Goal: Transaction & Acquisition: Purchase product/service

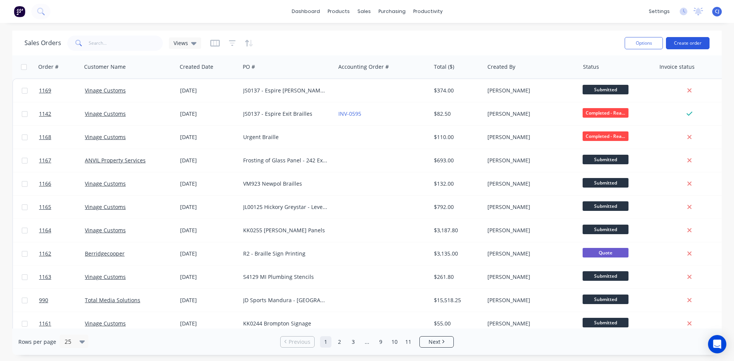
click at [696, 42] on button "Create order" at bounding box center [688, 43] width 44 height 12
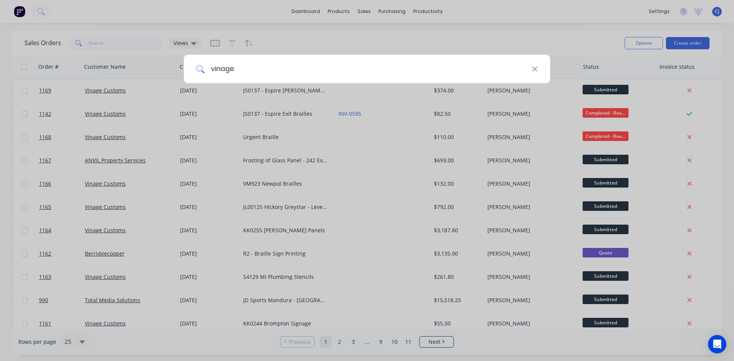
click at [237, 68] on input "vinage" at bounding box center [367, 69] width 327 height 29
type input "vinage"
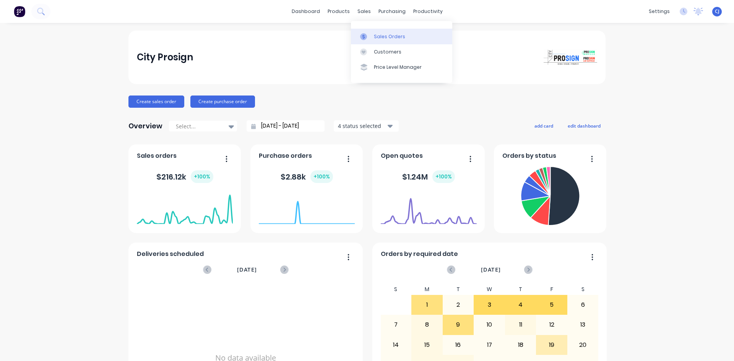
click at [371, 36] on div at bounding box center [365, 36] width 11 height 7
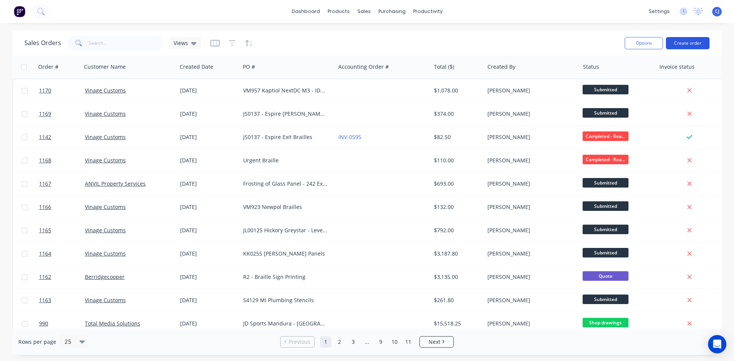
click at [697, 40] on button "Create order" at bounding box center [688, 43] width 44 height 12
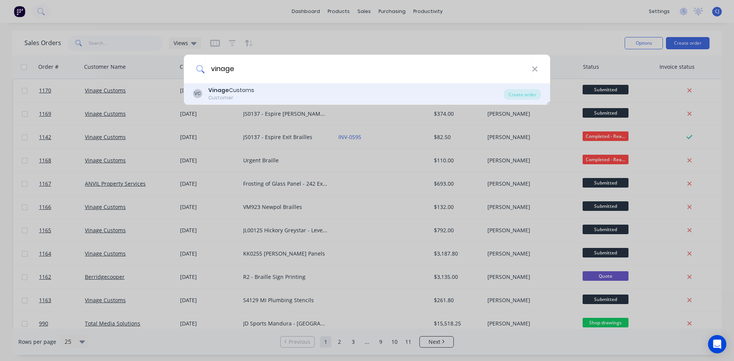
type input "vinage"
click at [282, 92] on div "VC Vinage Customs Customer" at bounding box center [348, 93] width 311 height 15
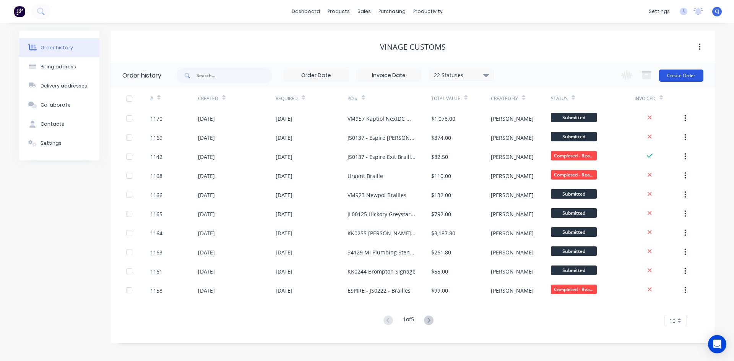
click at [675, 78] on button "Create Order" at bounding box center [681, 76] width 44 height 12
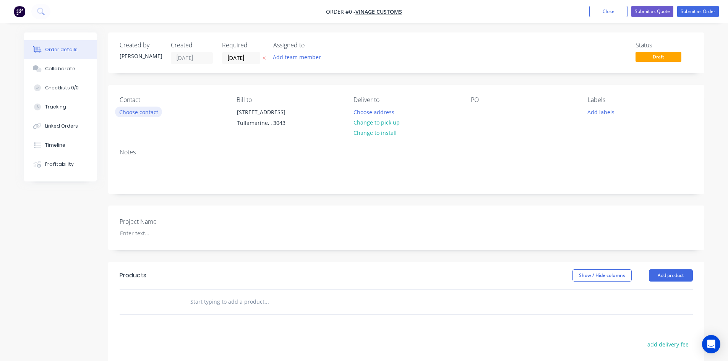
click at [150, 113] on button "Choose contact" at bounding box center [138, 112] width 47 height 10
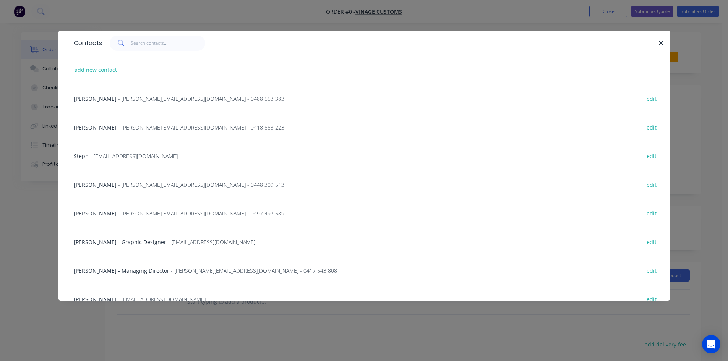
click at [139, 211] on span "- stuart@vinagecustoms.com - 0497 497 689" at bounding box center [201, 213] width 166 height 7
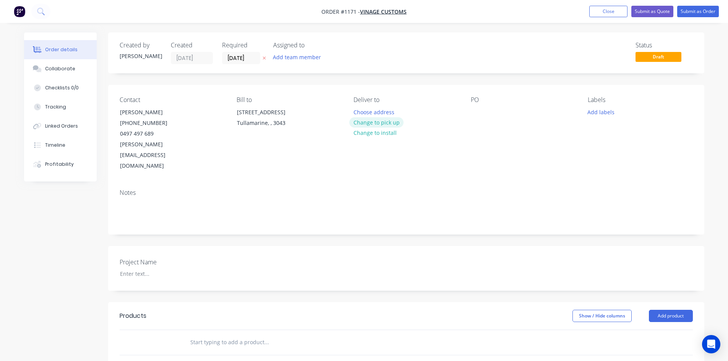
click at [364, 123] on button "Change to pick up" at bounding box center [376, 122] width 54 height 10
click at [475, 107] on div at bounding box center [477, 112] width 12 height 11
paste div
drag, startPoint x: 541, startPoint y: 111, endPoint x: 459, endPoint y: 117, distance: 82.0
click at [464, 117] on div "Contact Stuart Gurney (03) 9077 7759 0497 497 689 stuart@vinagecustoms.com Bill…" at bounding box center [406, 134] width 596 height 98
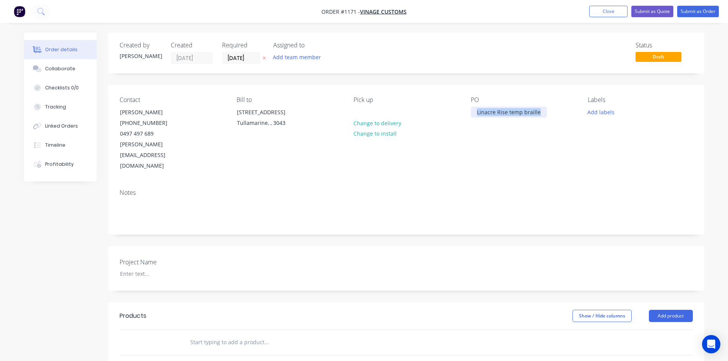
copy div "Linacre Rise temp braille"
click at [133, 268] on div at bounding box center [162, 273] width 96 height 11
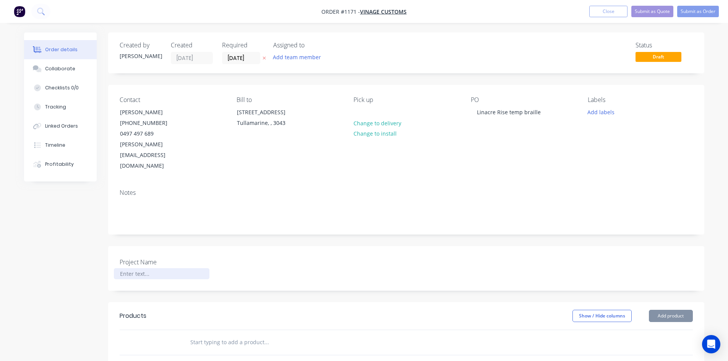
paste div
click at [211, 335] on input "text" at bounding box center [266, 342] width 153 height 15
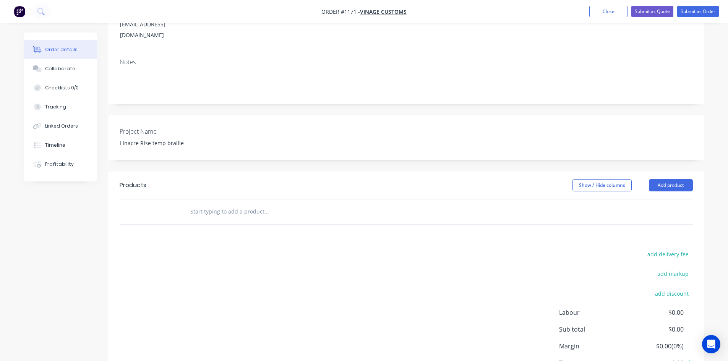
scroll to position [153, 0]
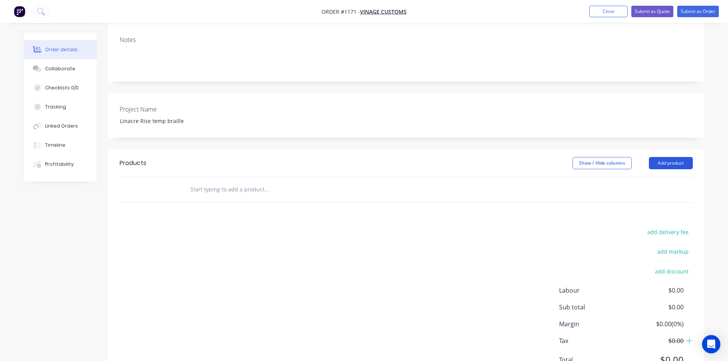
click at [666, 157] on button "Add product" at bounding box center [671, 163] width 44 height 12
click at [240, 182] on input "text" at bounding box center [266, 189] width 153 height 15
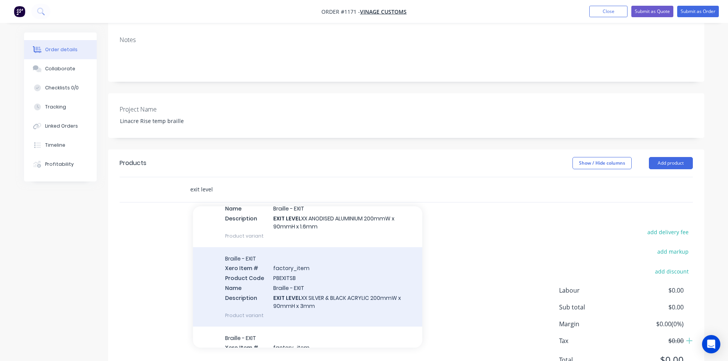
scroll to position [76, 0]
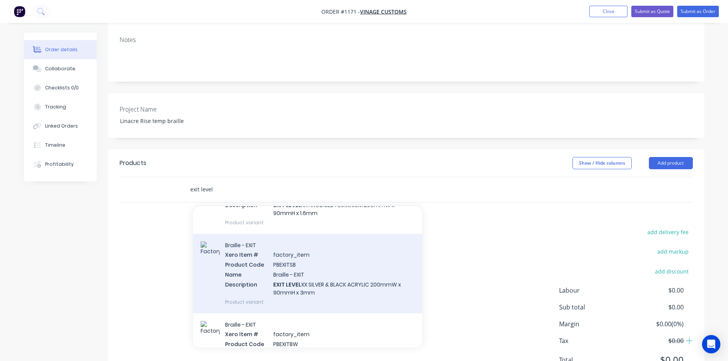
type input "exit level"
click at [344, 258] on div "Braille - EXIT Xero Item # factory_item Product Code PBEXITSB Name Braille - EX…" at bounding box center [307, 273] width 229 height 79
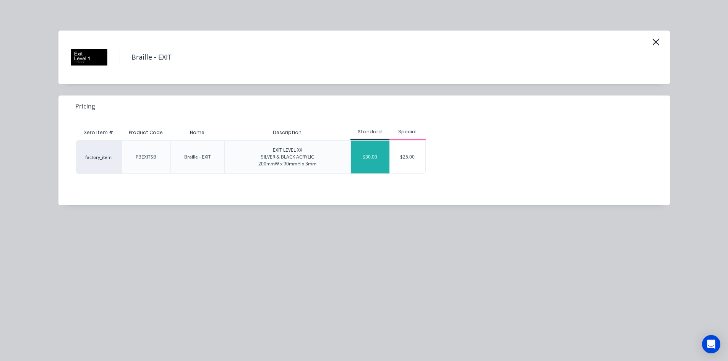
click at [365, 157] on div "$30.00" at bounding box center [370, 157] width 39 height 33
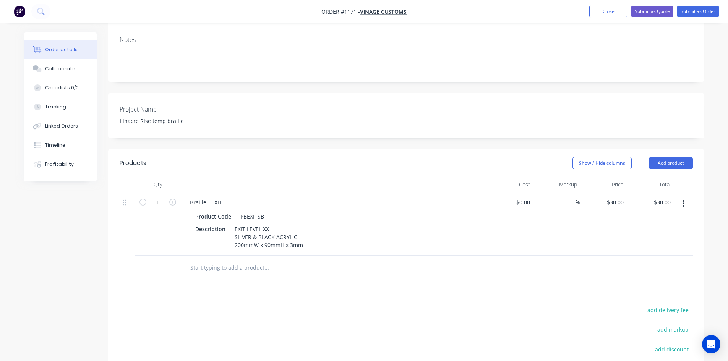
click at [679, 197] on button "button" at bounding box center [684, 204] width 18 height 14
click at [652, 233] on div "Duplicate" at bounding box center [656, 238] width 59 height 11
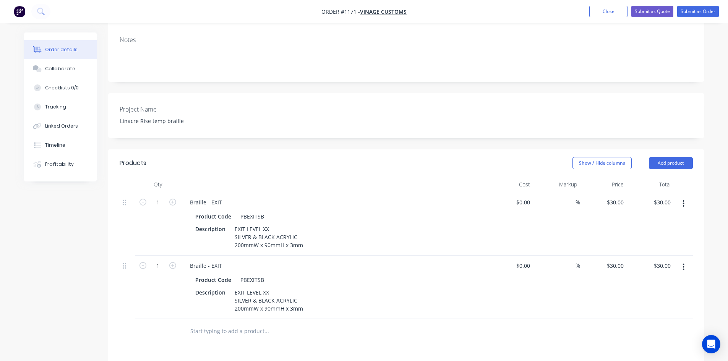
click at [683, 263] on icon "button" at bounding box center [684, 267] width 2 height 8
click at [653, 297] on div "Duplicate" at bounding box center [656, 302] width 59 height 11
click at [686, 324] on button "button" at bounding box center [684, 331] width 18 height 14
click at [648, 360] on div "Duplicate" at bounding box center [656, 365] width 59 height 11
click at [681, 324] on button "button" at bounding box center [684, 331] width 18 height 14
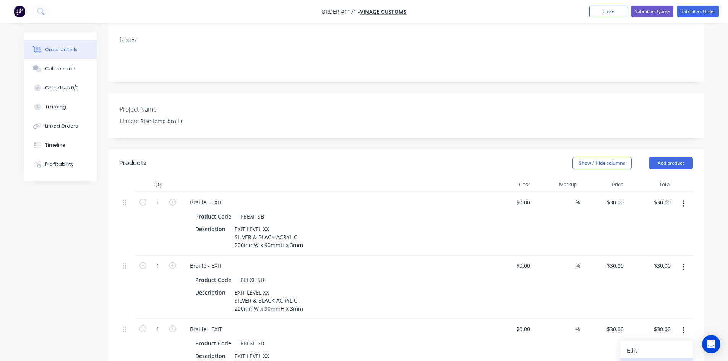
click at [647, 360] on div "Duplicate" at bounding box center [656, 365] width 59 height 11
click at [683, 326] on icon "button" at bounding box center [684, 330] width 2 height 8
click at [649, 360] on div "Duplicate" at bounding box center [656, 365] width 59 height 11
click at [226, 197] on div "Braille - EXIT" at bounding box center [206, 202] width 44 height 11
click at [210, 197] on div "Braille - EXIT" at bounding box center [206, 202] width 44 height 11
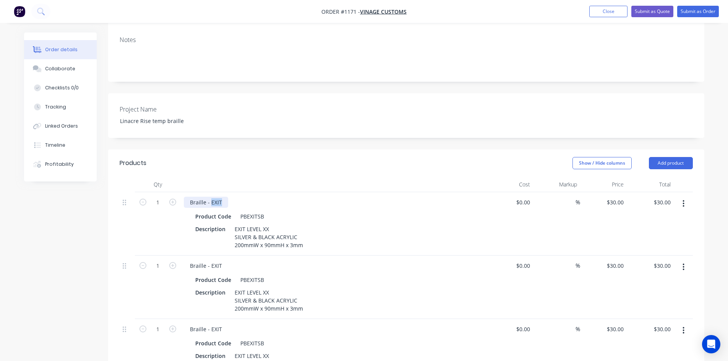
click at [210, 197] on div "Braille - EXIT" at bounding box center [206, 202] width 44 height 11
paste div
click at [216, 260] on div "Braille - EXIT" at bounding box center [206, 265] width 44 height 11
paste div
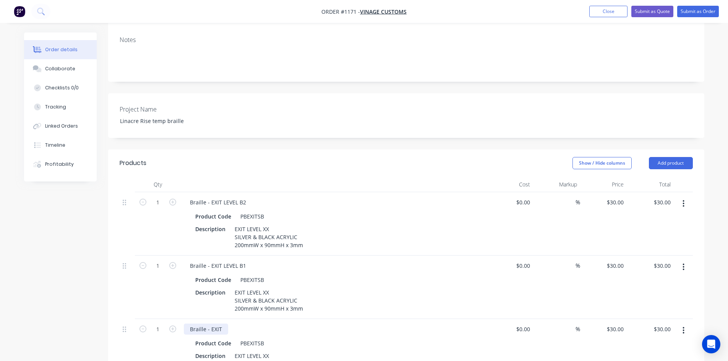
click at [216, 324] on div "Braille - EXIT" at bounding box center [206, 329] width 44 height 11
paste div
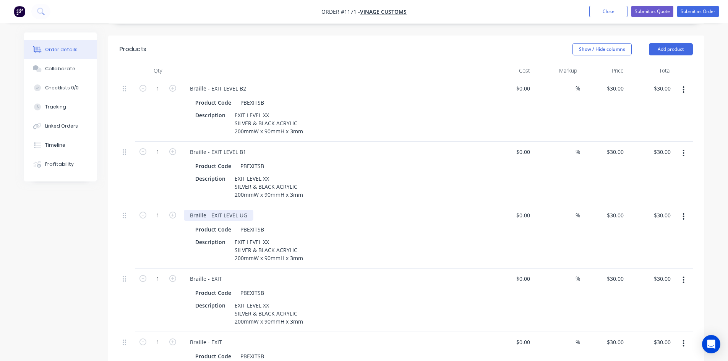
scroll to position [268, 0]
click at [242, 209] on div "Braille - EXIT LEVEL UG" at bounding box center [219, 214] width 70 height 11
click at [217, 272] on div "Braille - EXIT" at bounding box center [206, 277] width 44 height 11
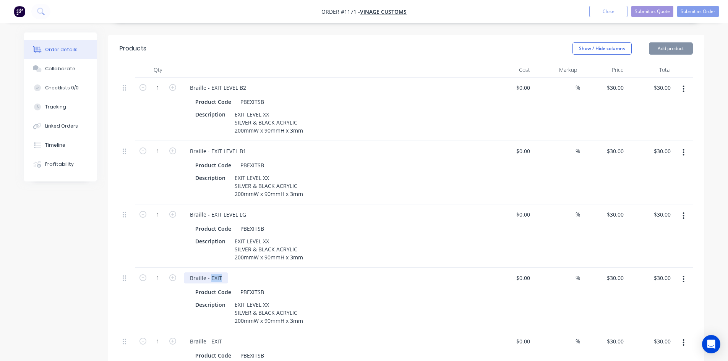
click at [217, 272] on div "Braille - EXIT" at bounding box center [206, 277] width 44 height 11
paste div
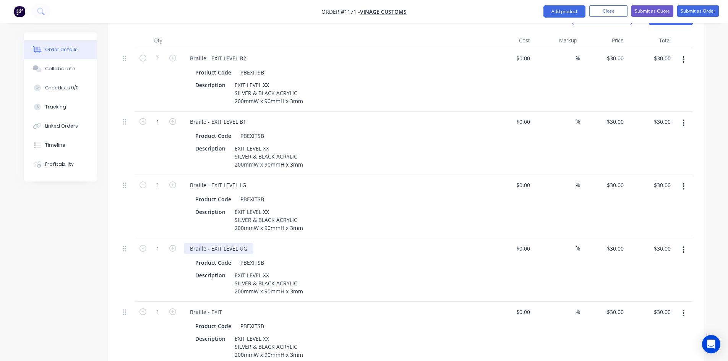
scroll to position [420, 0]
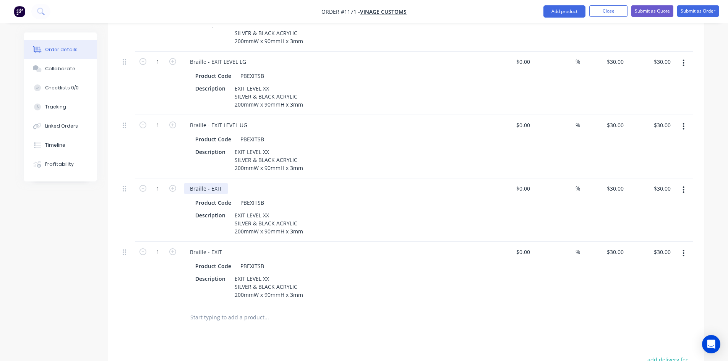
click at [221, 183] on div "Braille - EXIT" at bounding box center [206, 188] width 44 height 11
click at [217, 183] on div "Braille - EXIT" at bounding box center [206, 188] width 44 height 11
paste div
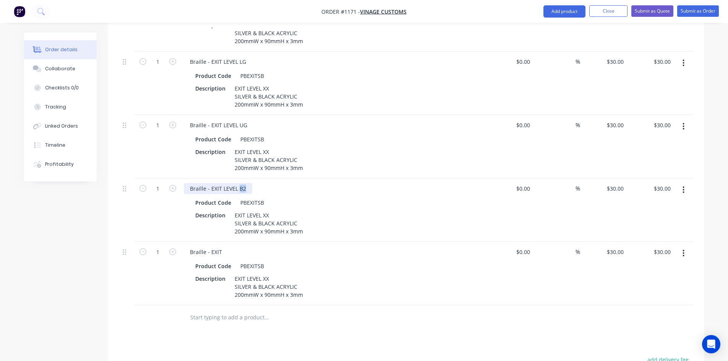
drag, startPoint x: 238, startPoint y: 167, endPoint x: 246, endPoint y: 168, distance: 7.7
click at [246, 183] on div "Braille - EXIT LEVEL B2" at bounding box center [218, 188] width 68 height 11
click at [220, 246] on div "Braille - EXIT" at bounding box center [206, 251] width 44 height 11
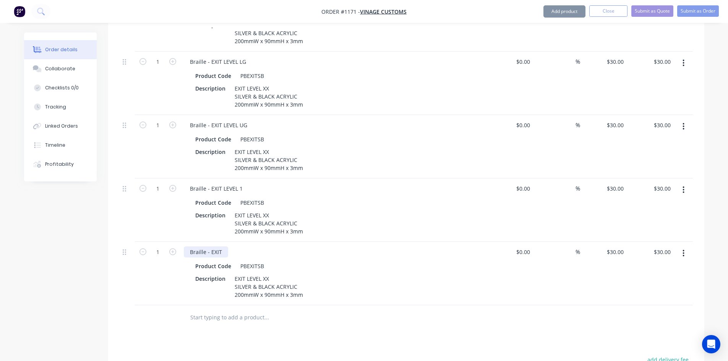
click at [220, 246] on div "Braille - EXIT" at bounding box center [206, 251] width 44 height 11
click at [218, 246] on div "Braille - EXIT" at bounding box center [206, 251] width 44 height 11
paste div
click at [175, 58] on icon "button" at bounding box center [172, 61] width 7 height 7
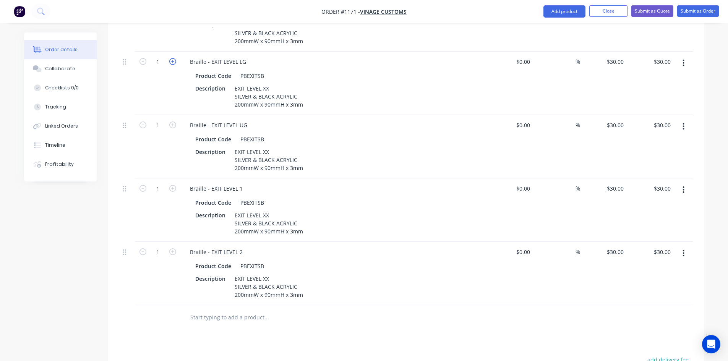
type input "2"
type input "$60.00"
click at [705, 10] on button "Submit as Order" at bounding box center [698, 10] width 42 height 11
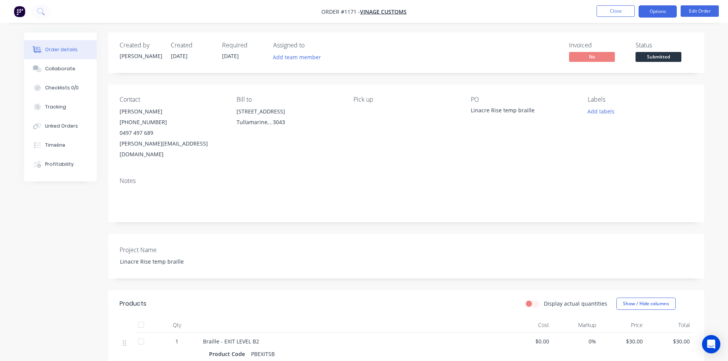
click at [655, 12] on button "Options" at bounding box center [658, 11] width 38 height 12
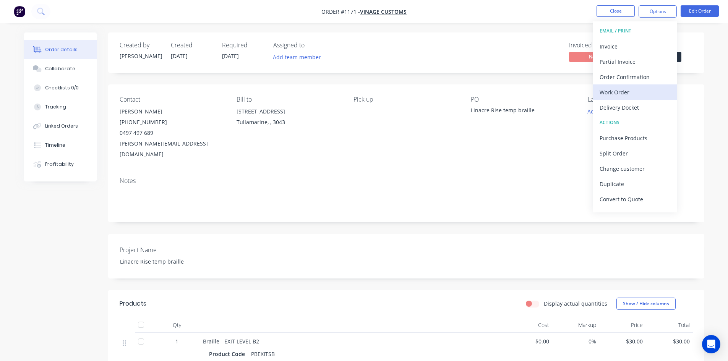
click at [628, 94] on div "Work Order" at bounding box center [635, 92] width 70 height 11
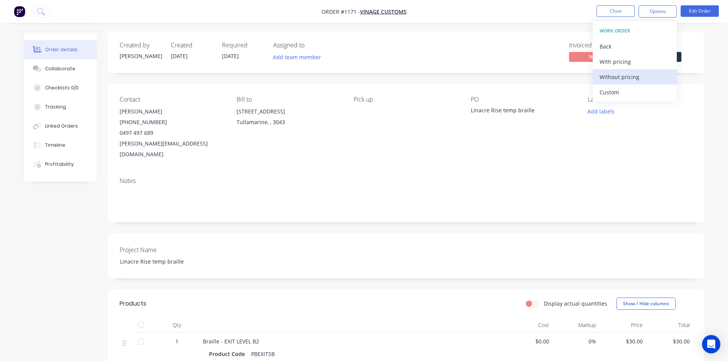
click at [640, 73] on div "Without pricing" at bounding box center [635, 76] width 70 height 11
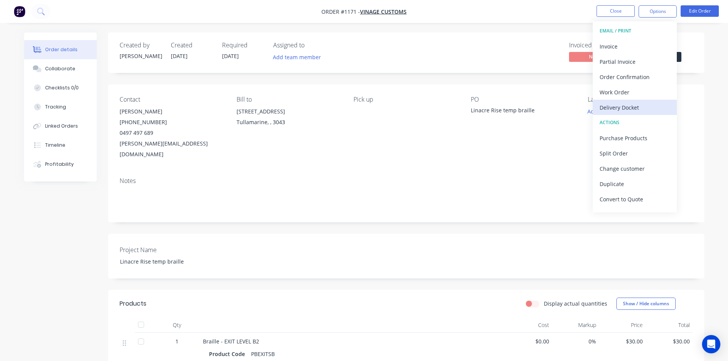
click at [641, 109] on div "Delivery Docket" at bounding box center [635, 107] width 70 height 11
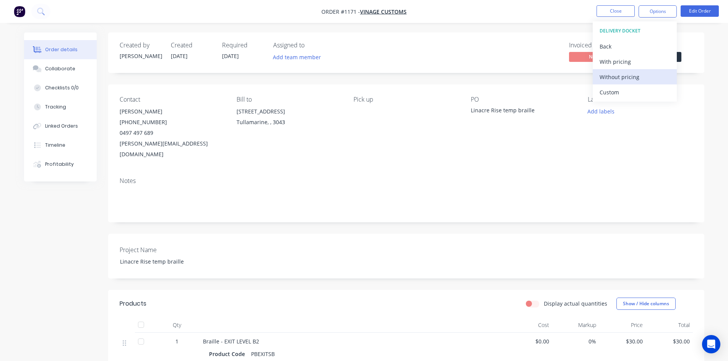
click at [648, 77] on div "Without pricing" at bounding box center [635, 76] width 70 height 11
